Goal: Transaction & Acquisition: Book appointment/travel/reservation

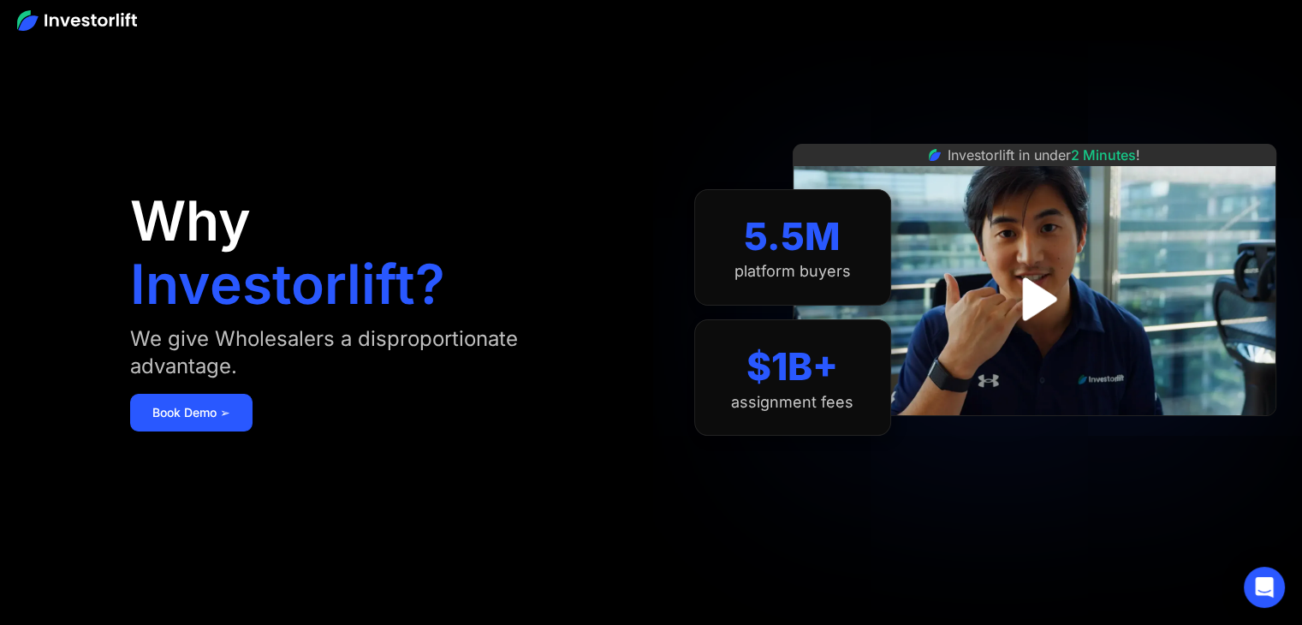
click at [236, 390] on div "Why Investorlift? We give Wholesalers a disproportionate advantage. Book Demo ➢" at bounding box center [382, 312] width 504 height 522
click at [238, 414] on link "Book Demo ➢" at bounding box center [191, 413] width 122 height 38
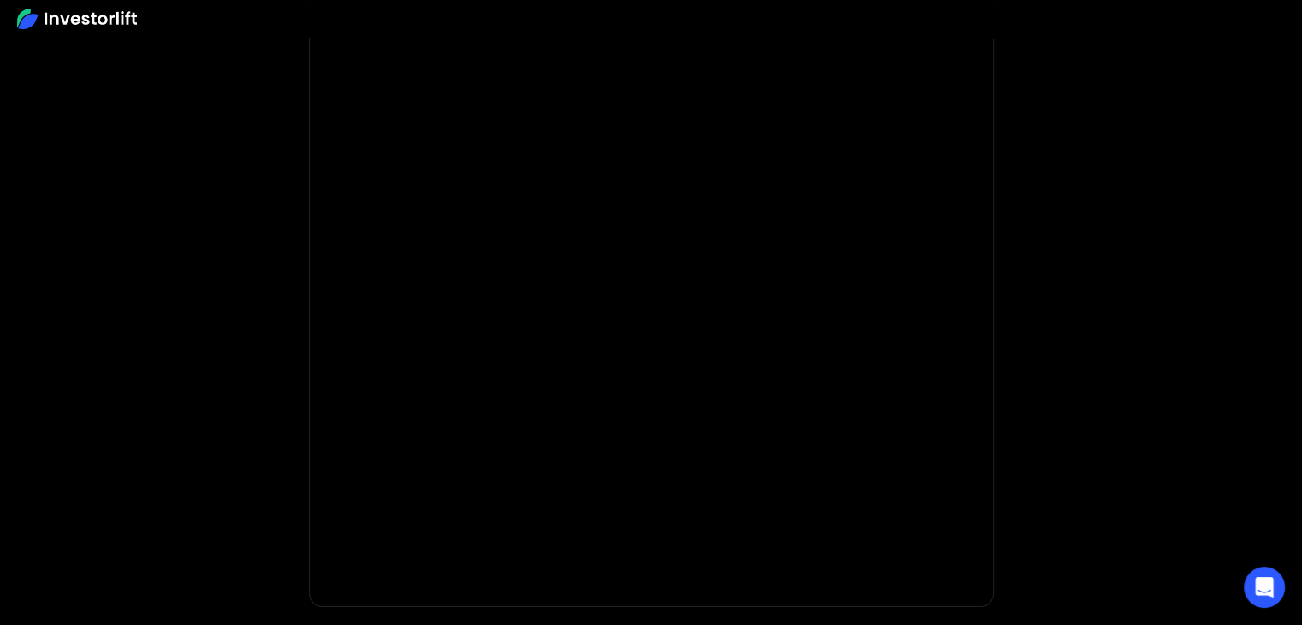
scroll to position [206, 0]
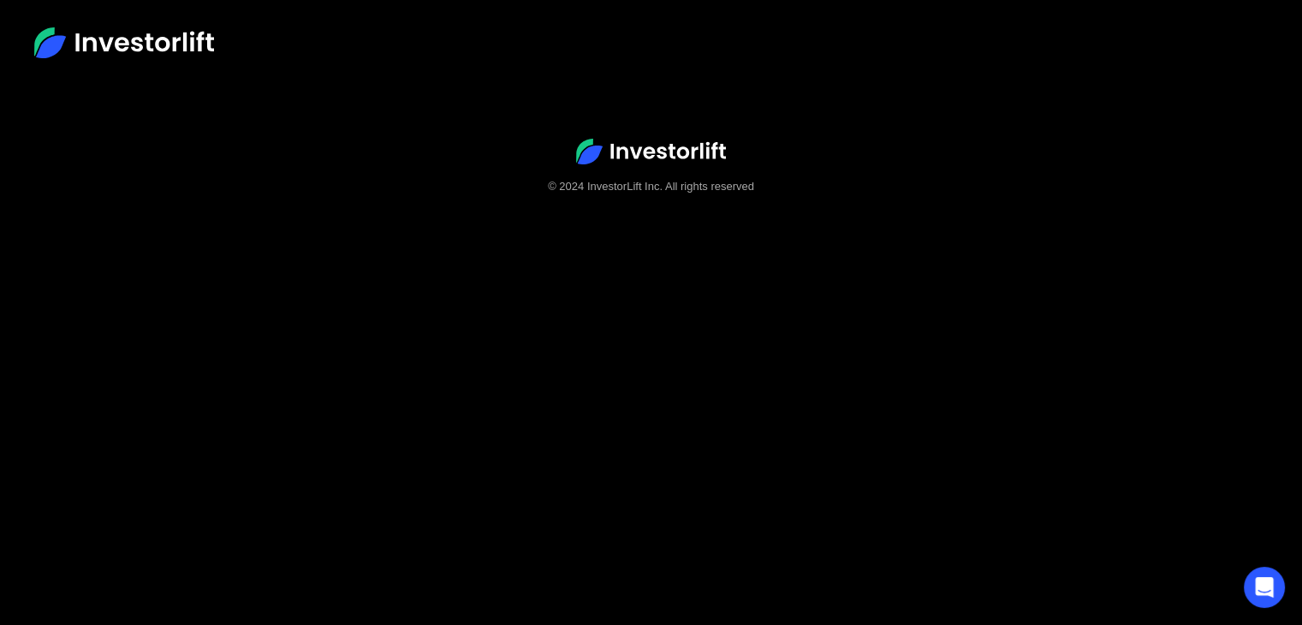
scroll to position [106, 0]
